Goal: Information Seeking & Learning: Learn about a topic

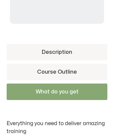
scroll to position [263, 0]
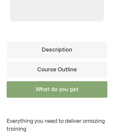
click at [57, 42] on link "Description" at bounding box center [57, 50] width 100 height 17
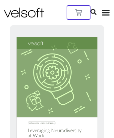
click at [96, 9] on icon at bounding box center [93, 12] width 6 height 6
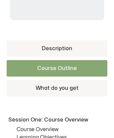
scroll to position [263, 0]
